Goal: Navigation & Orientation: Go to known website

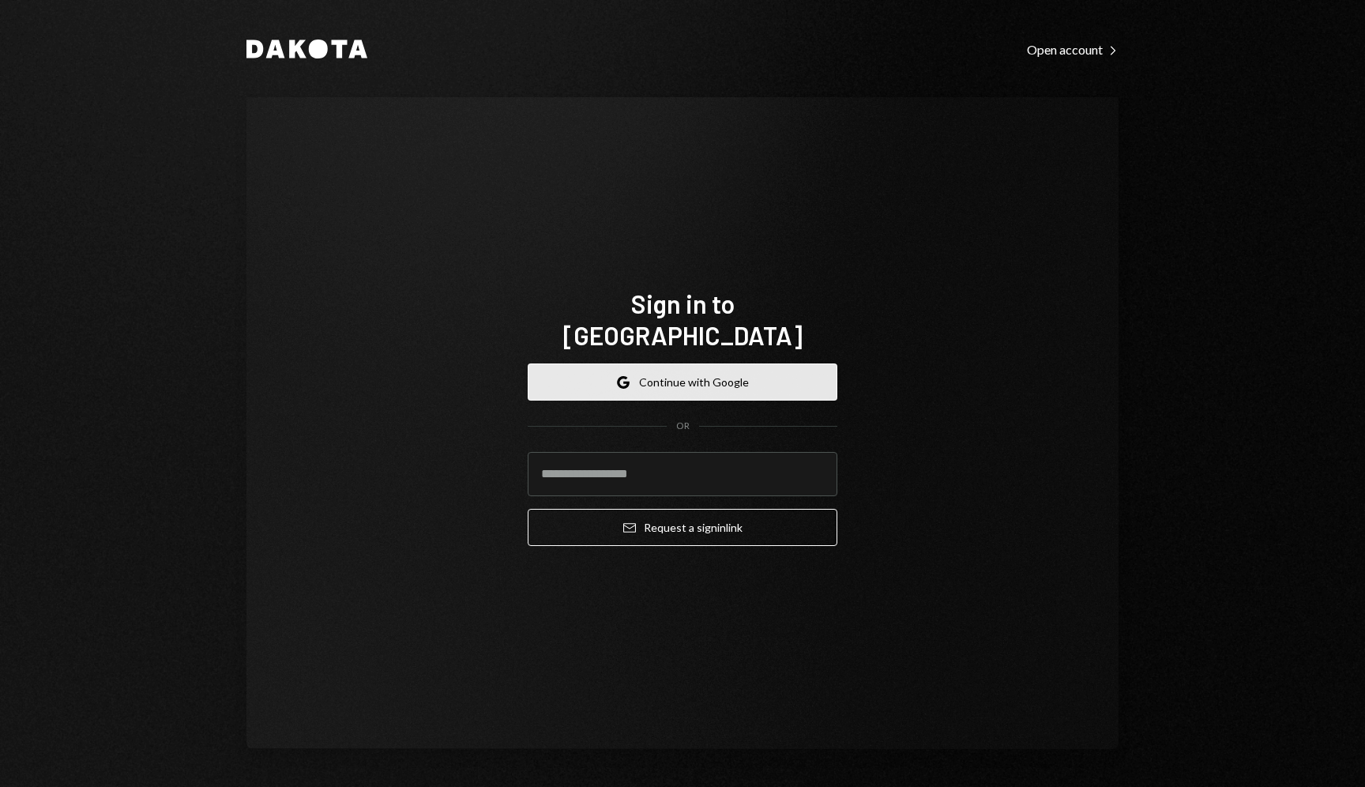
click at [753, 365] on button "Google Continue with Google" at bounding box center [683, 381] width 310 height 37
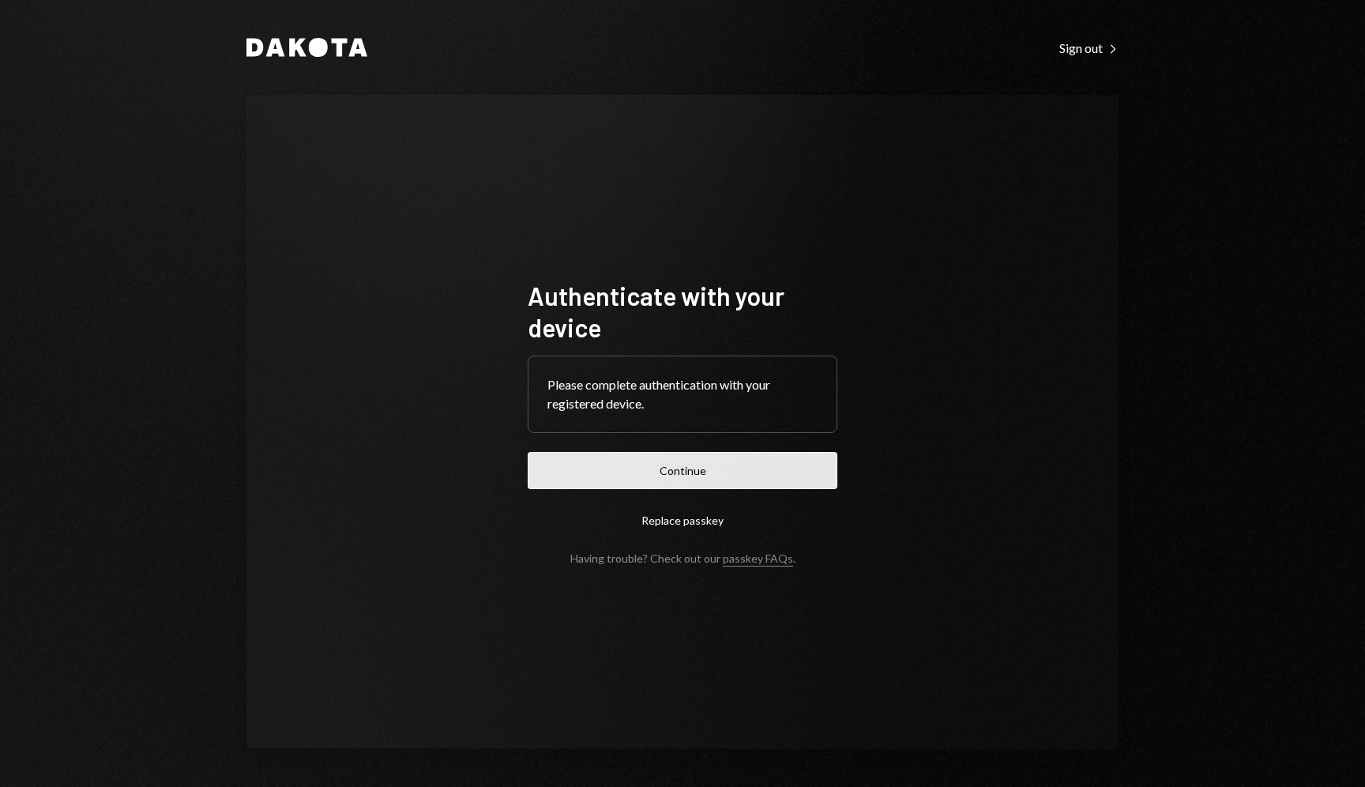
click at [710, 474] on button "Continue" at bounding box center [683, 470] width 310 height 37
